Goal: Information Seeking & Learning: Learn about a topic

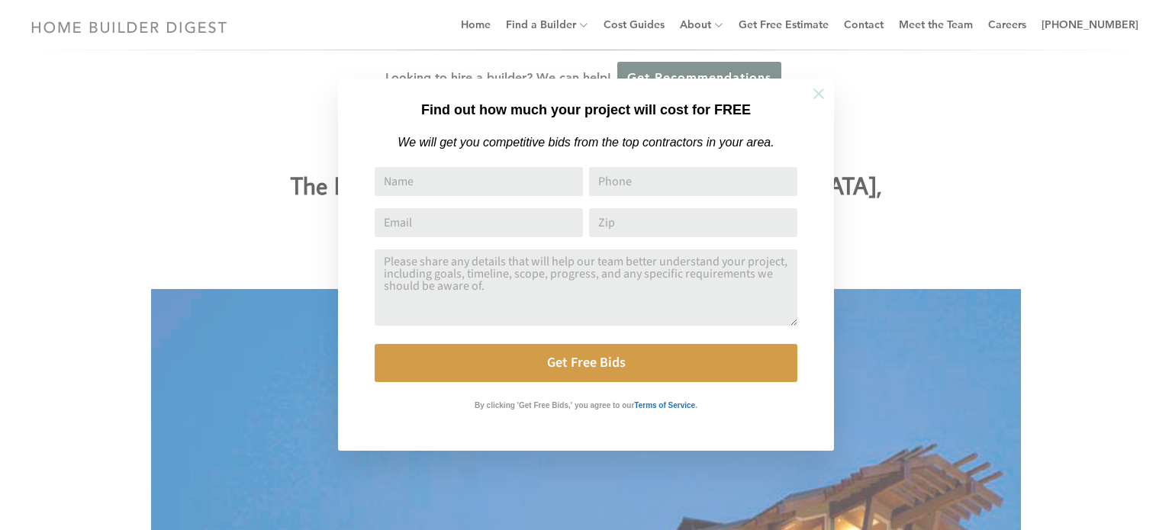
click at [824, 91] on icon at bounding box center [819, 93] width 17 height 17
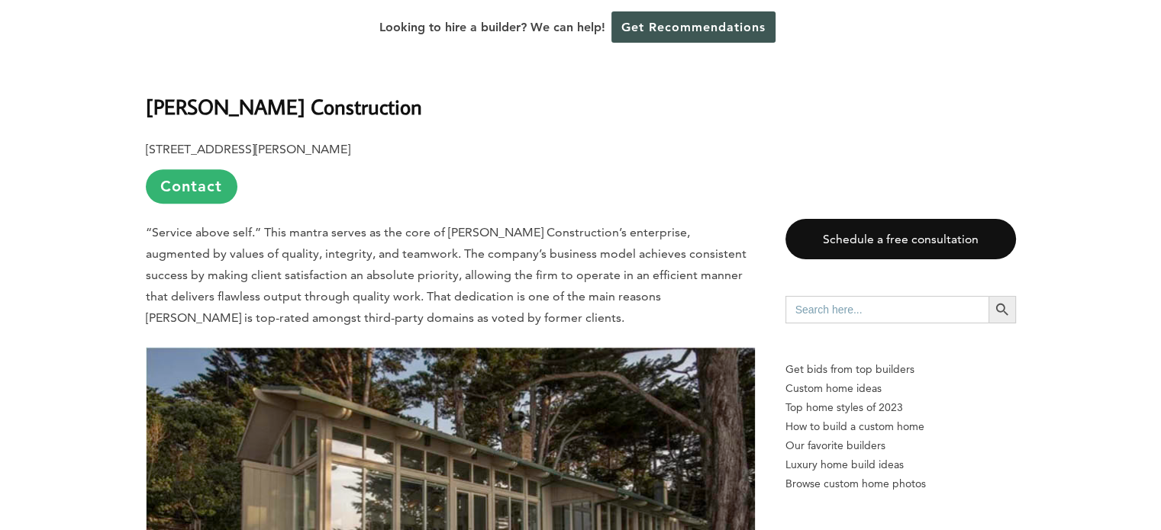
scroll to position [1298, 0]
click at [174, 195] on link "Contact" at bounding box center [192, 187] width 92 height 34
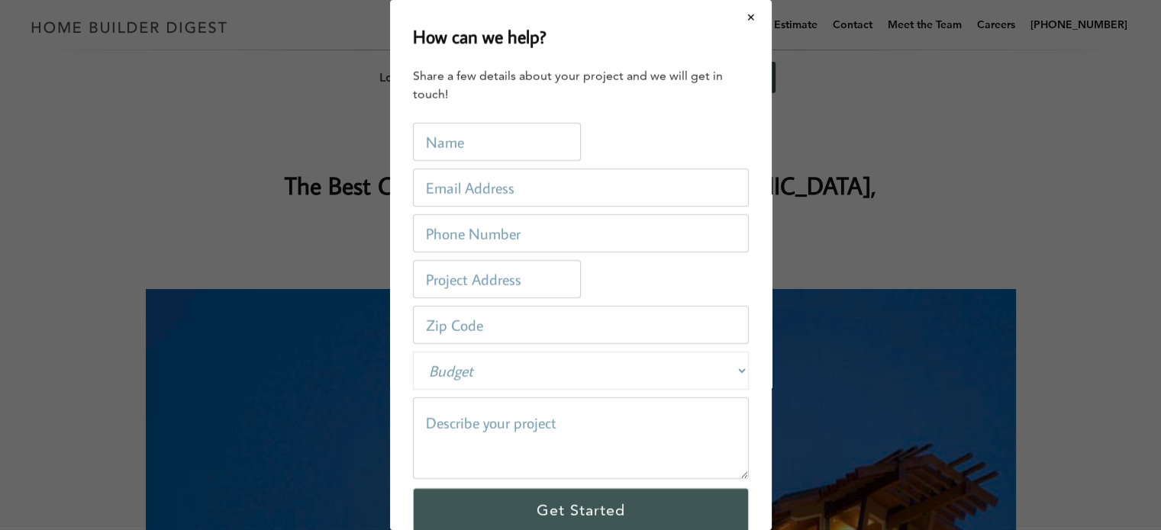
scroll to position [0, 0]
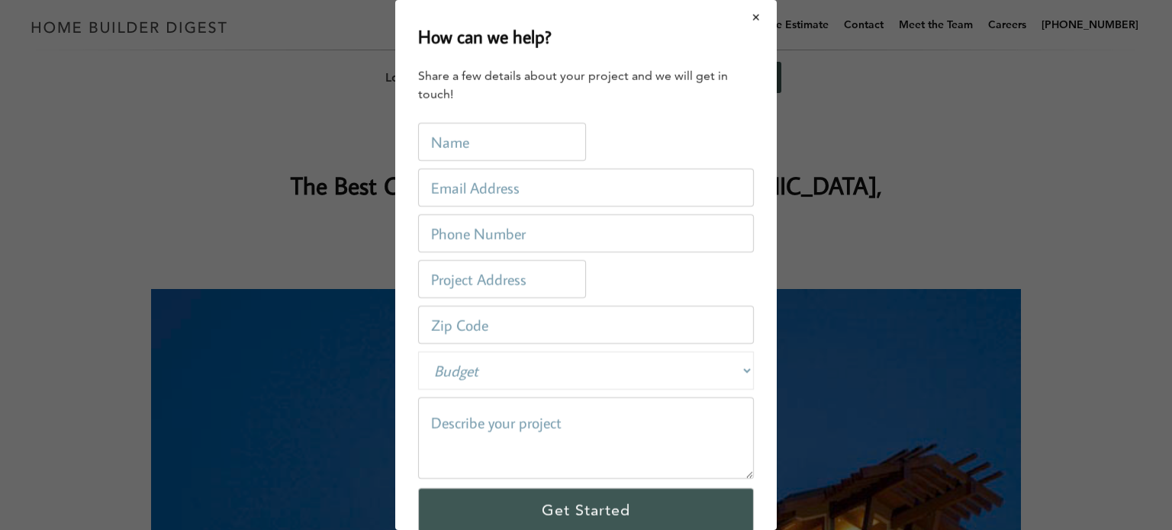
click at [752, 18] on button "Close modal" at bounding box center [757, 18] width 40 height 32
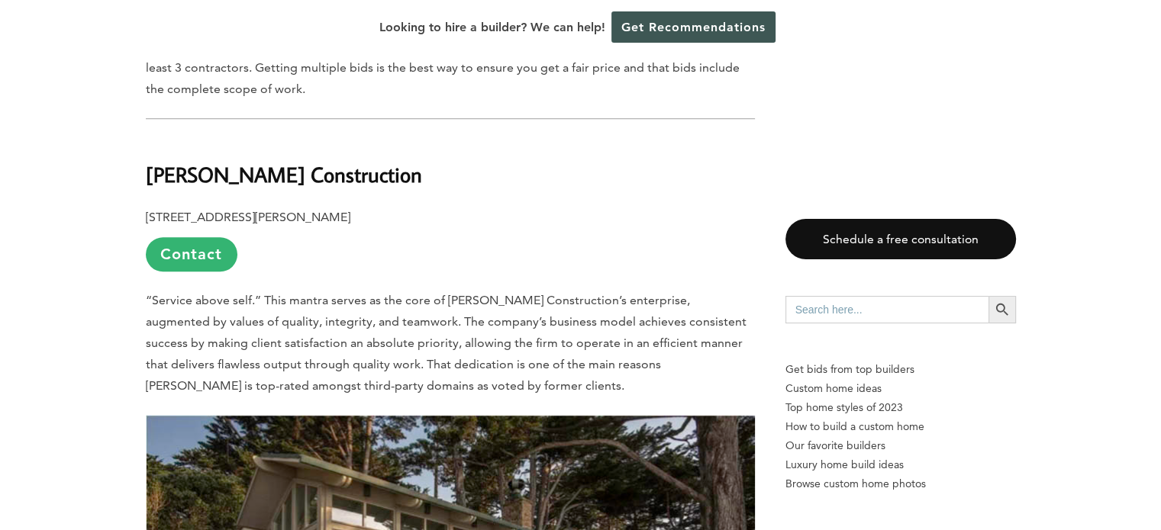
scroll to position [1221, 0]
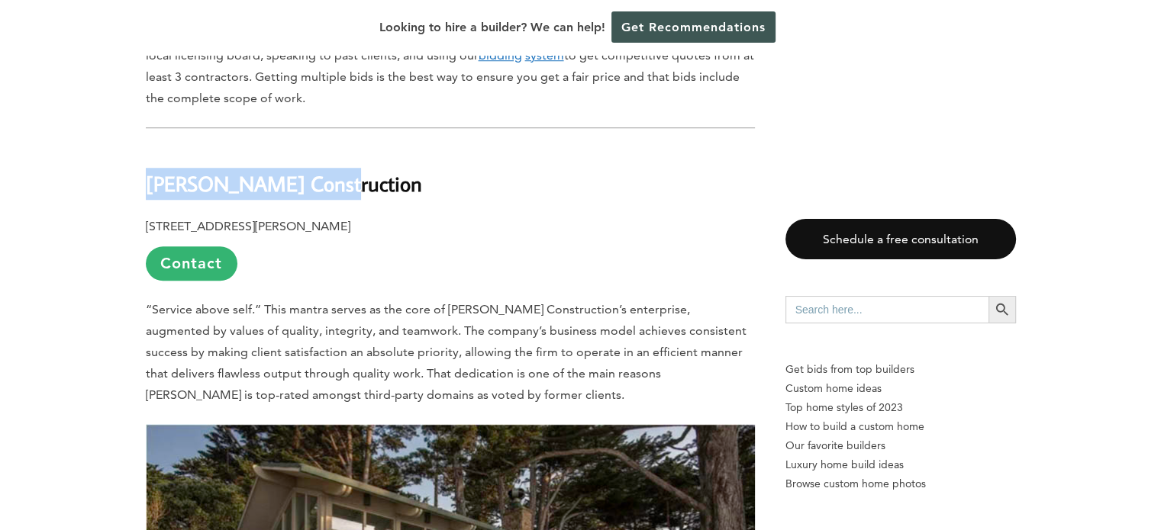
drag, startPoint x: 335, startPoint y: 185, endPoint x: 137, endPoint y: 183, distance: 197.7
copy b "[PERSON_NAME] Construction"
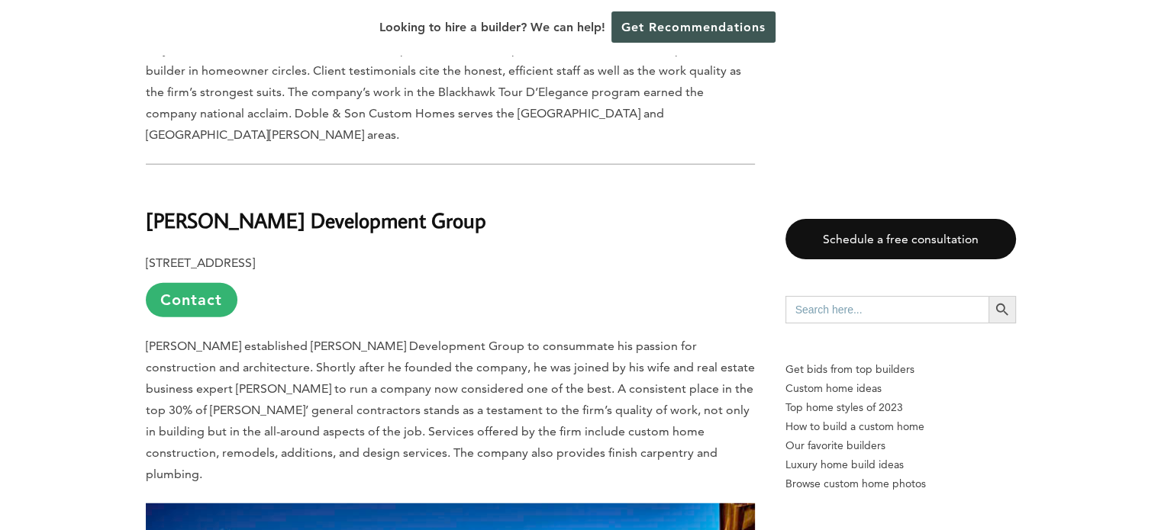
scroll to position [3969, 0]
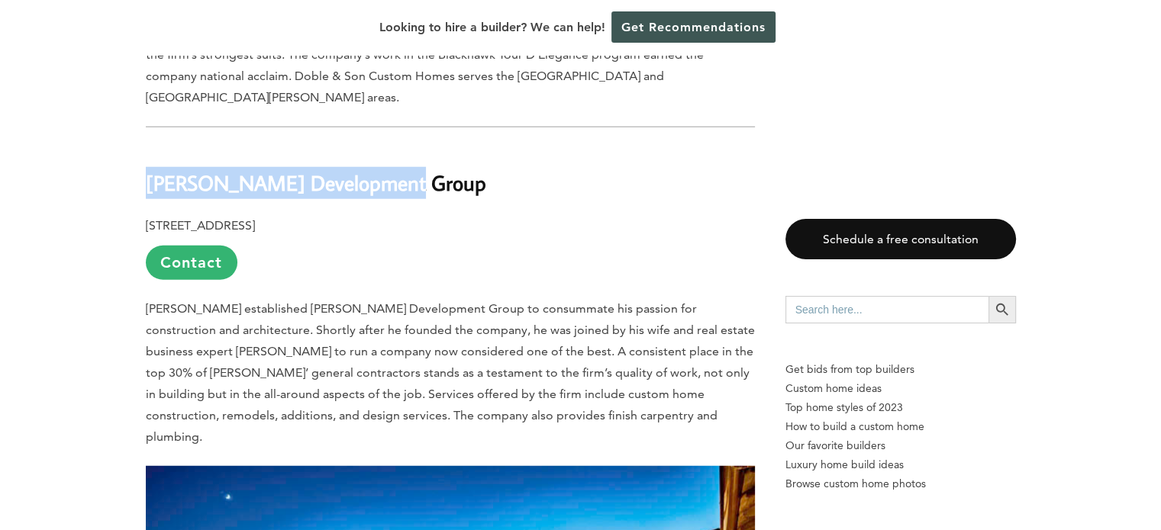
drag, startPoint x: 408, startPoint y: 147, endPoint x: 141, endPoint y: 147, distance: 267.1
copy b "[PERSON_NAME] Development Group"
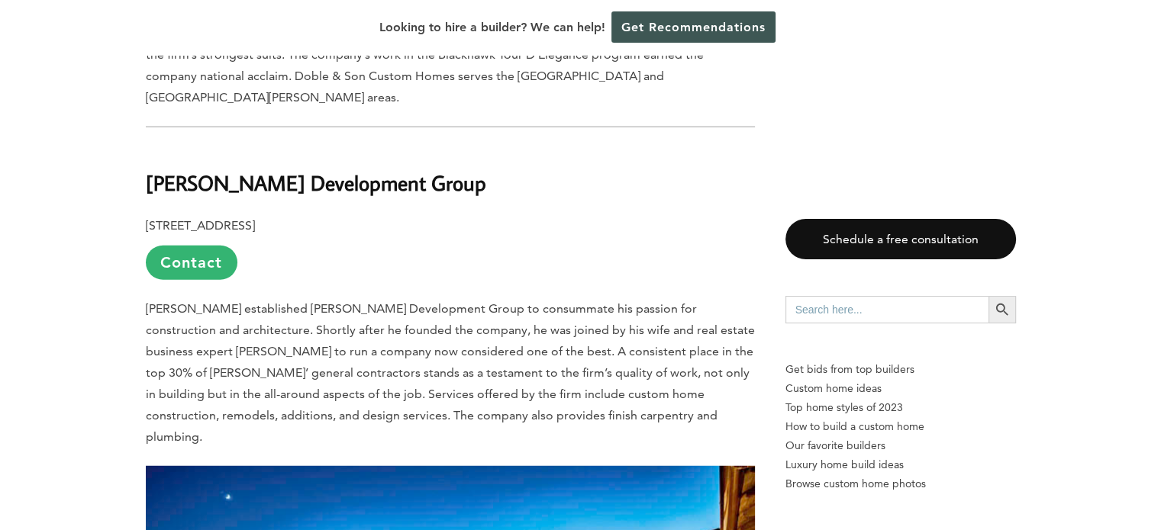
click at [190, 246] on link "Contact" at bounding box center [192, 263] width 92 height 34
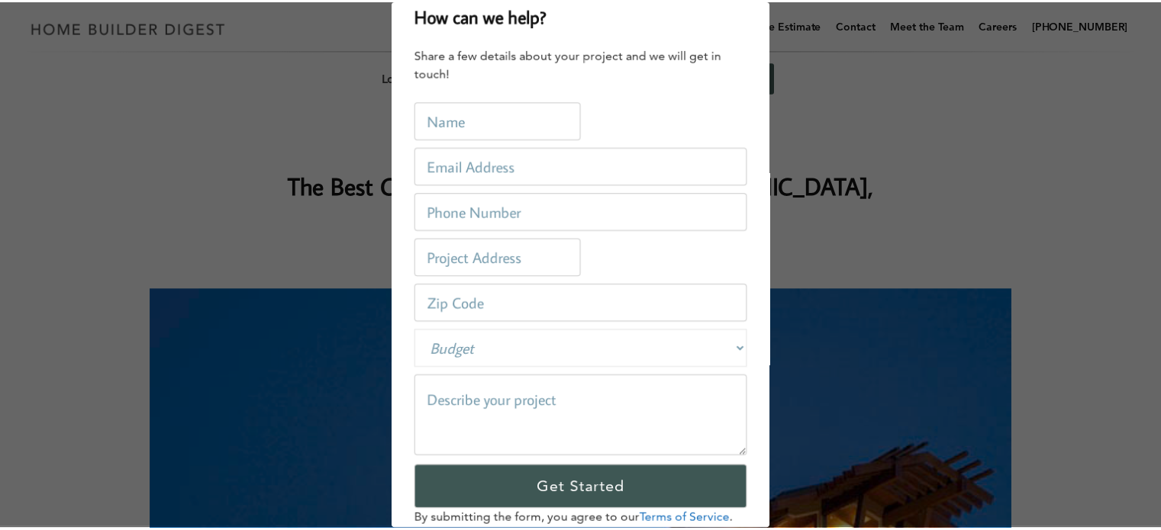
scroll to position [0, 0]
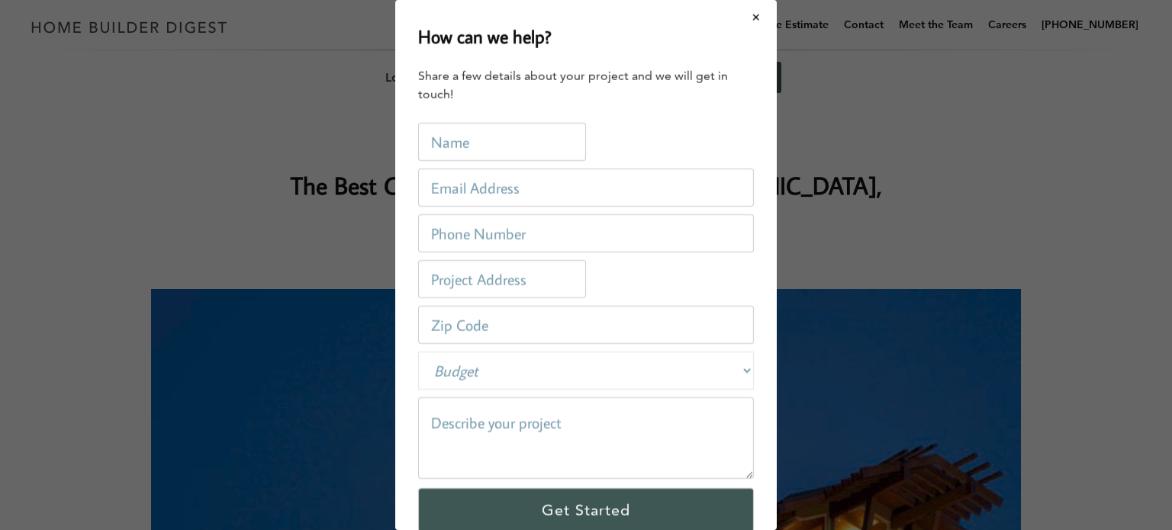
click at [192, 219] on div "How can we help? Share a few details about your project and we will get in touc…" at bounding box center [586, 265] width 1172 height 530
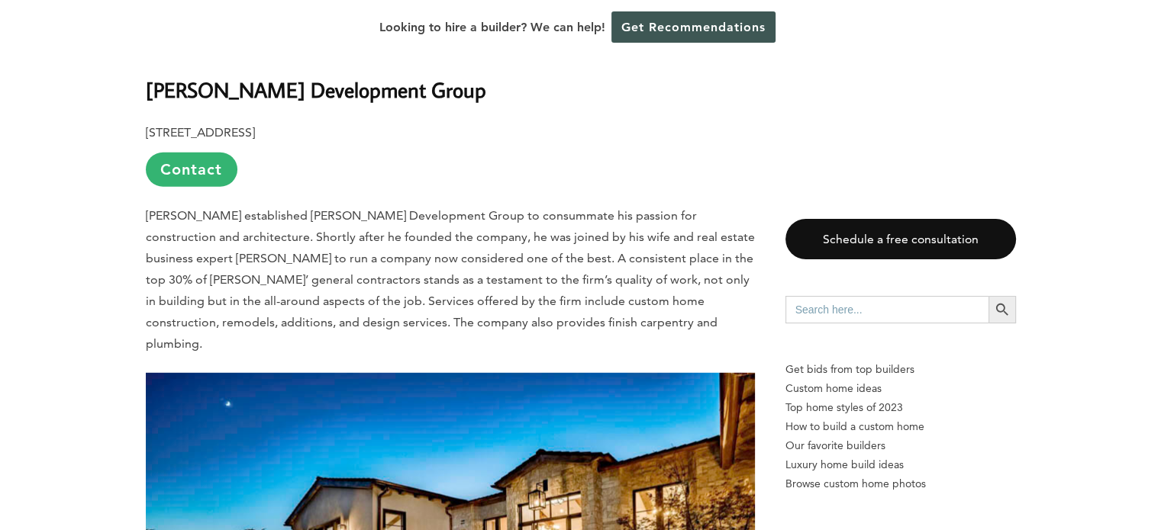
scroll to position [3816, 0]
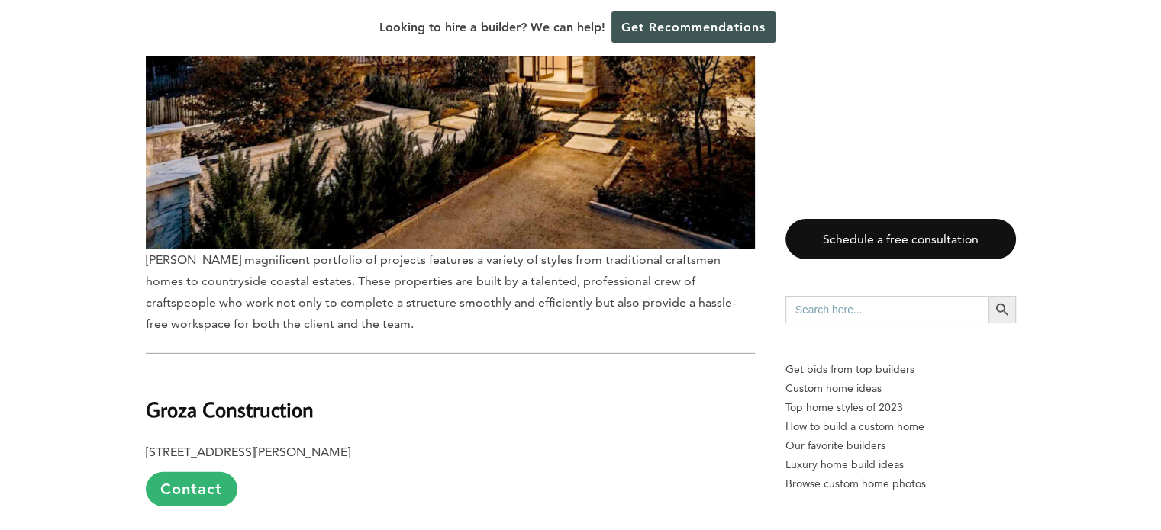
scroll to position [4809, 0]
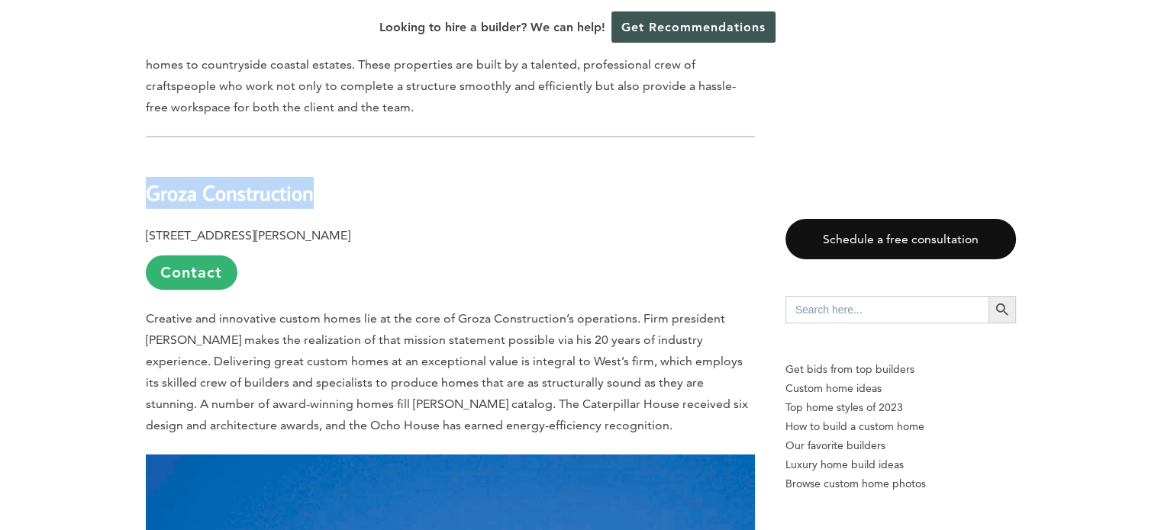
drag, startPoint x: 321, startPoint y: 137, endPoint x: 140, endPoint y: 137, distance: 180.1
copy b "Groza Construction"
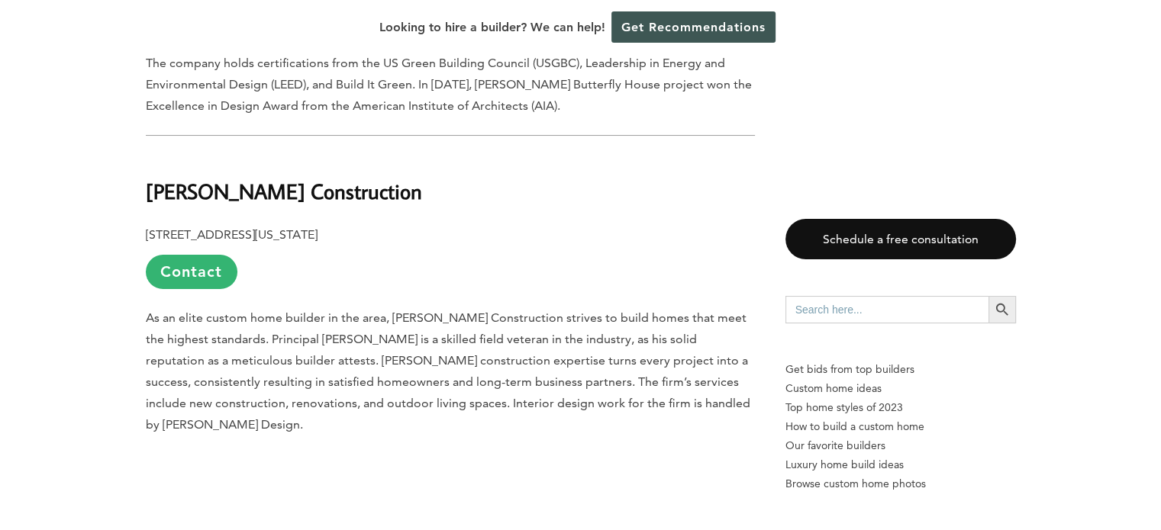
scroll to position [5801, 0]
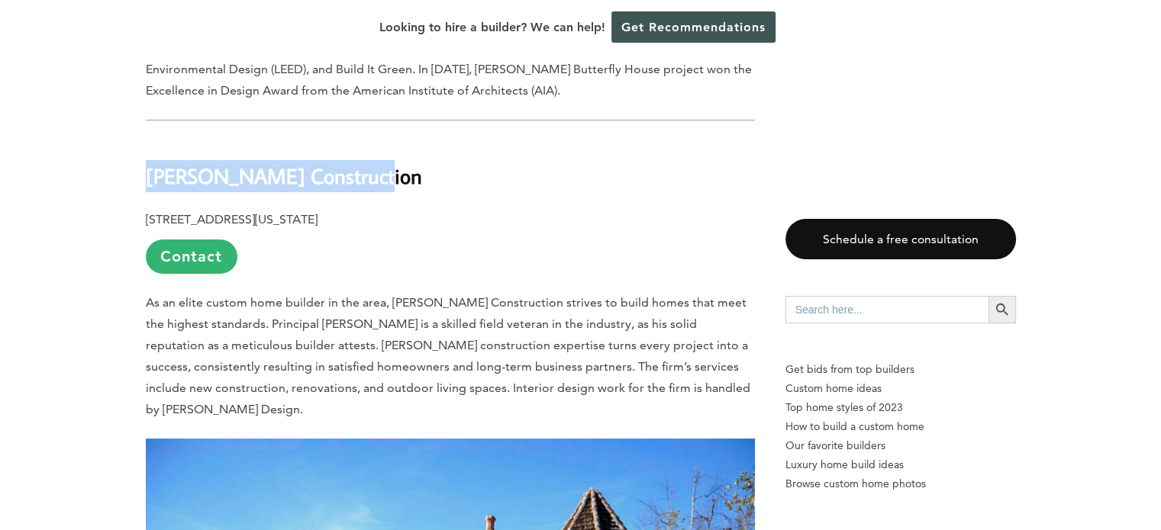
drag, startPoint x: 354, startPoint y: 118, endPoint x: 150, endPoint y: 117, distance: 204.6
click at [150, 139] on h2 "[PERSON_NAME] Construction" at bounding box center [450, 165] width 609 height 53
copy b "[PERSON_NAME] Construction"
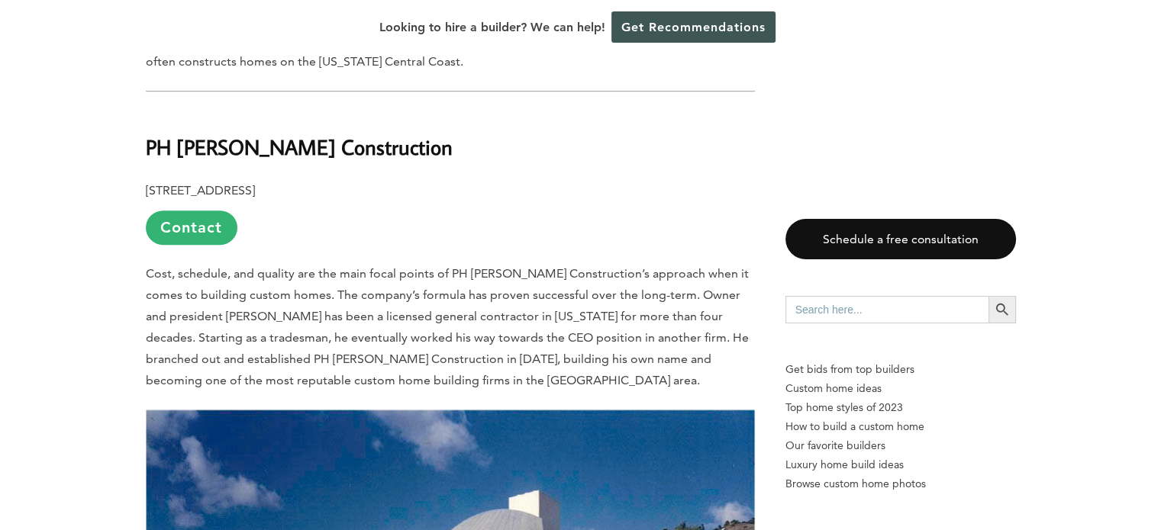
scroll to position [6640, 0]
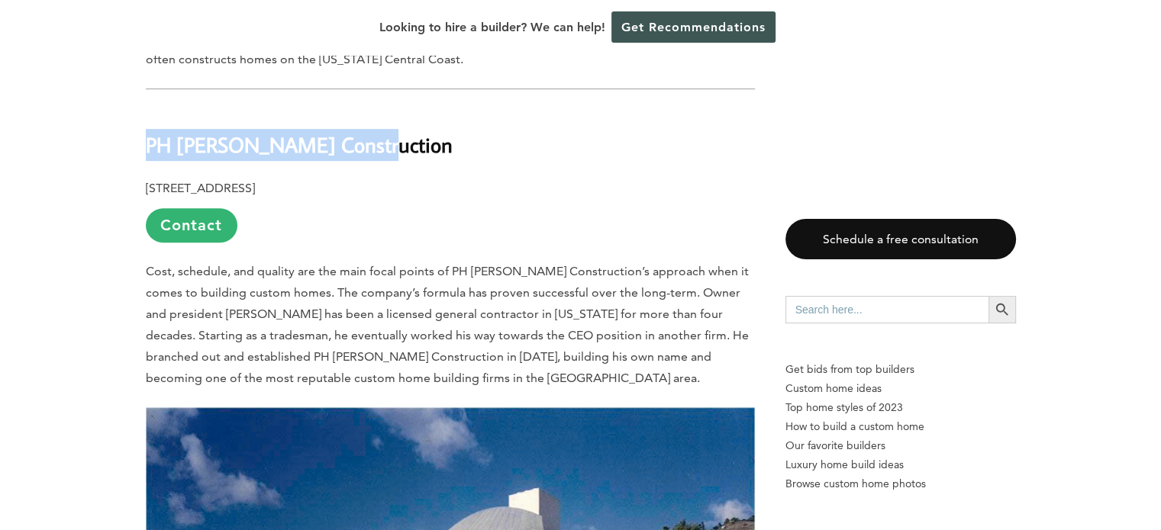
drag, startPoint x: 285, startPoint y: 82, endPoint x: 147, endPoint y: 82, distance: 138.2
click at [147, 108] on h2 "PH [PERSON_NAME] Construction" at bounding box center [450, 134] width 609 height 53
copy b "PH [PERSON_NAME] Construction"
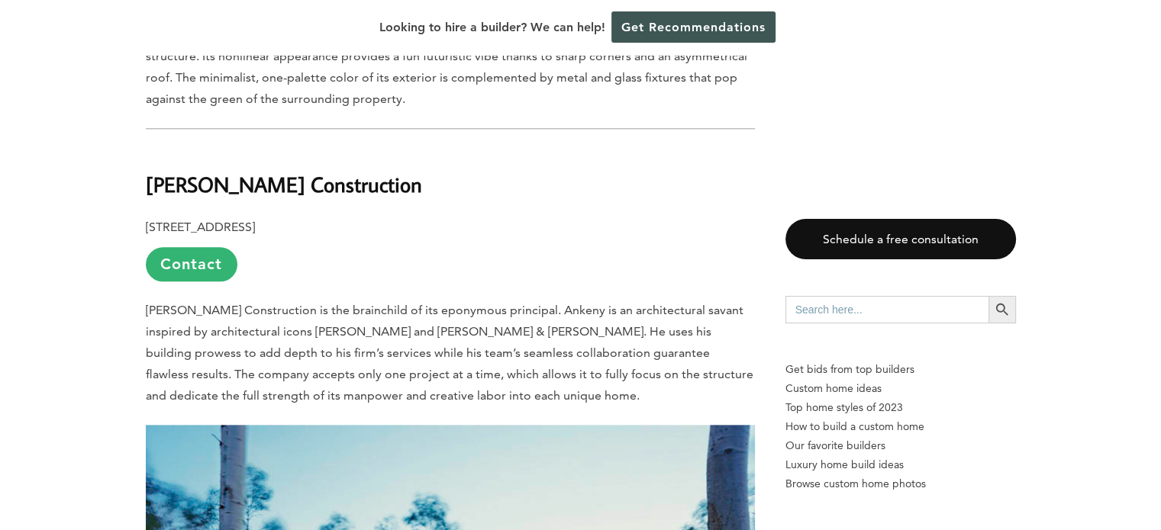
scroll to position [7556, 0]
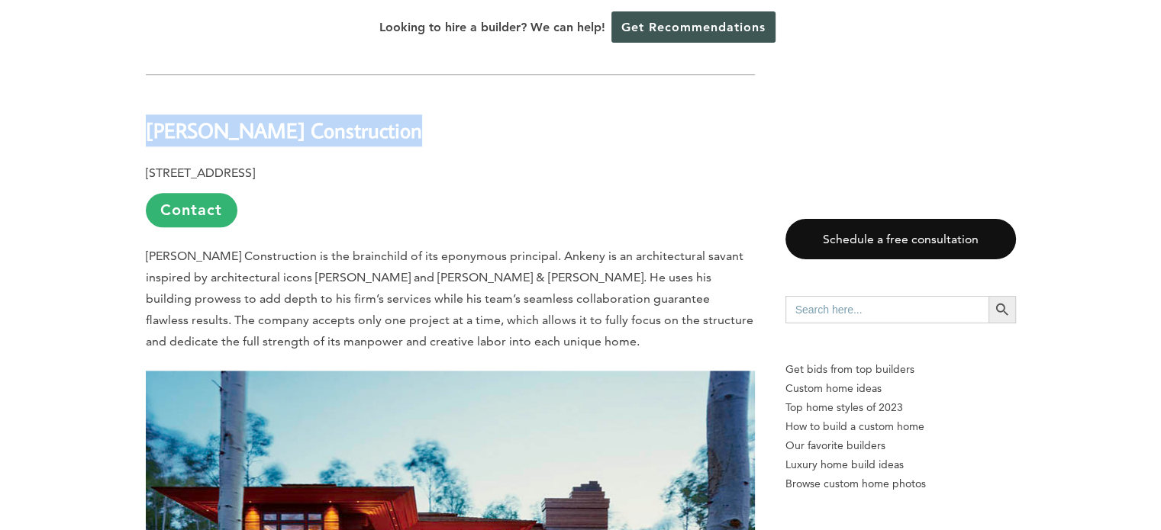
drag, startPoint x: 390, startPoint y: 73, endPoint x: 140, endPoint y: 73, distance: 249.6
copy b "[PERSON_NAME] Construction"
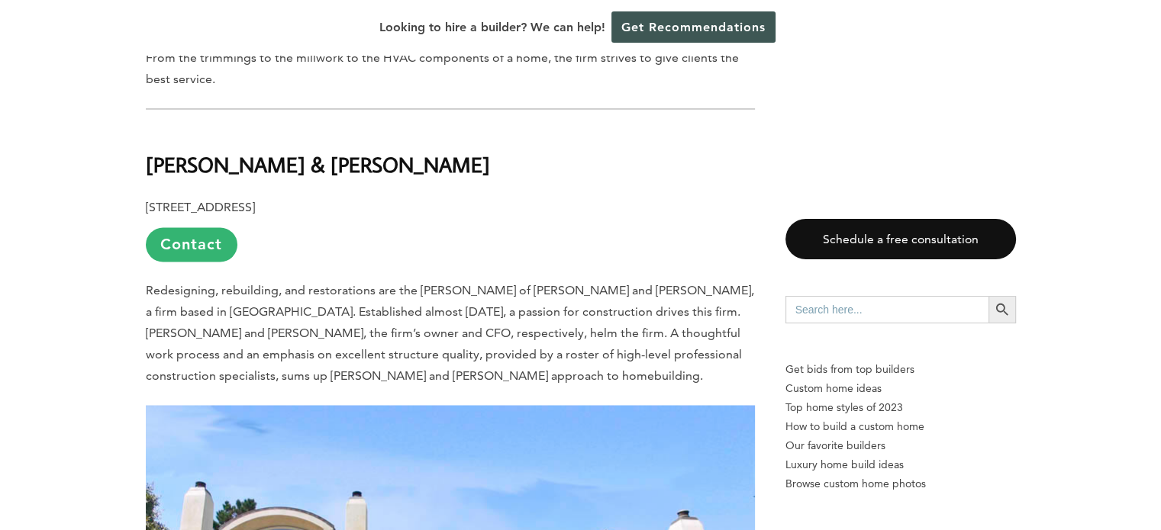
scroll to position [8320, 0]
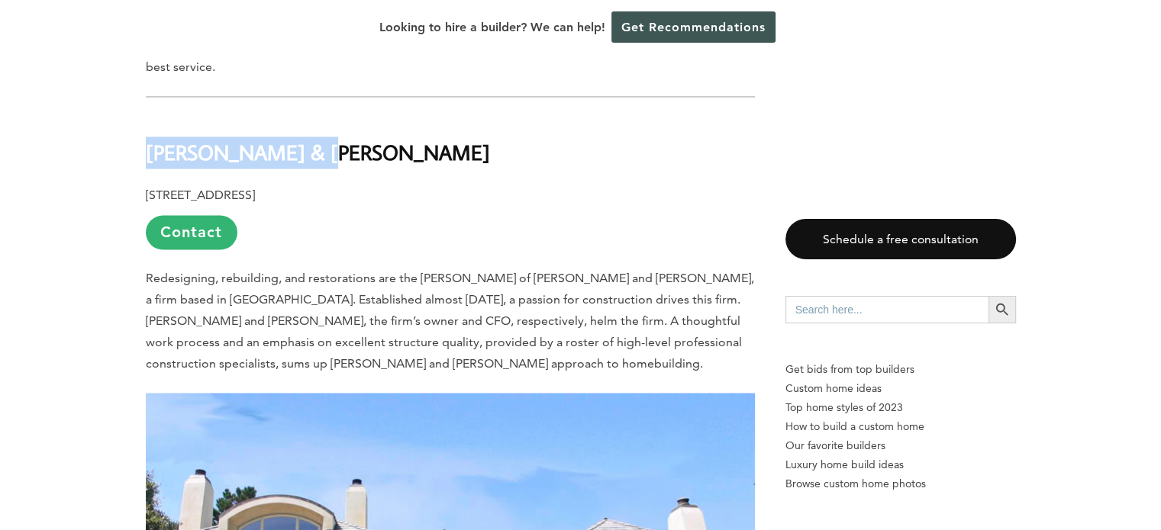
drag, startPoint x: 287, startPoint y: 92, endPoint x: 133, endPoint y: 93, distance: 154.2
copy b "[PERSON_NAME] & [PERSON_NAME]"
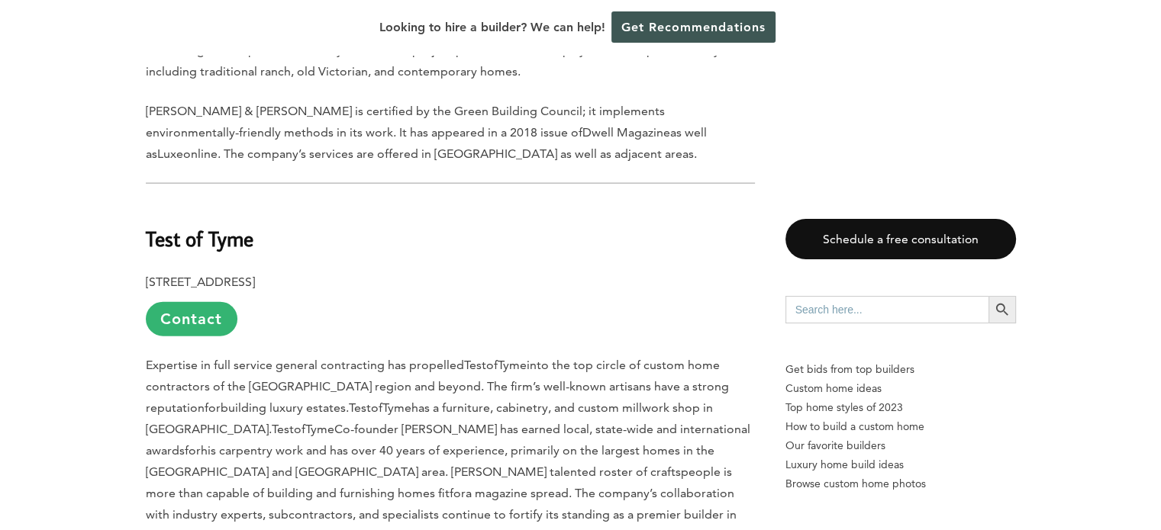
scroll to position [9159, 0]
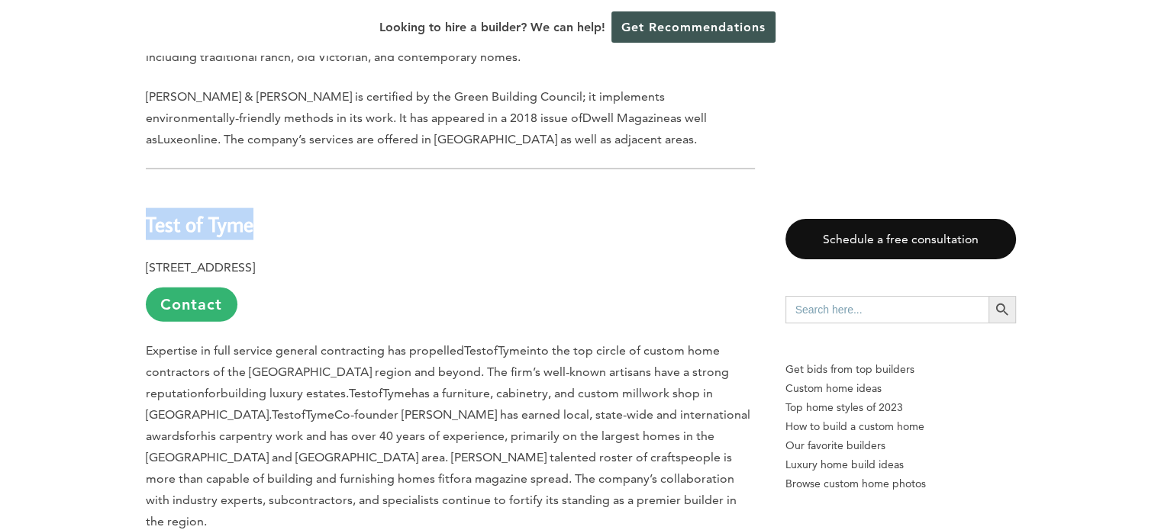
drag, startPoint x: 238, startPoint y: 168, endPoint x: 147, endPoint y: 166, distance: 91.6
click at [147, 188] on h2 "Test of Tyme" at bounding box center [450, 214] width 609 height 53
copy b "Test of Tyme"
click at [431, 340] on p "Expertise in full service general contracting has propelled Test of Tyme into t…" at bounding box center [450, 436] width 609 height 192
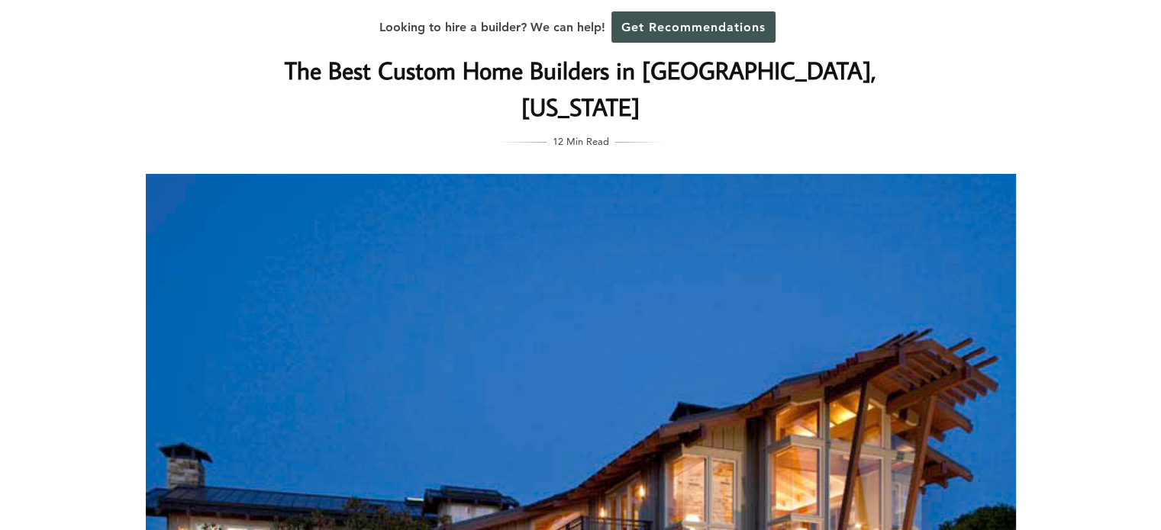
scroll to position [0, 0]
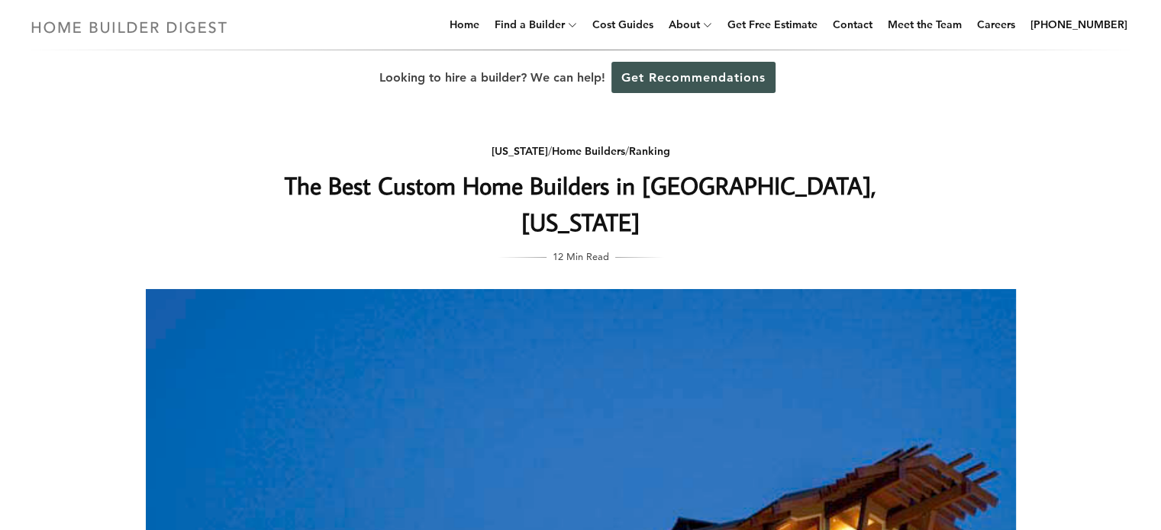
click at [186, 27] on img at bounding box center [129, 27] width 210 height 30
